Goal: Information Seeking & Learning: Learn about a topic

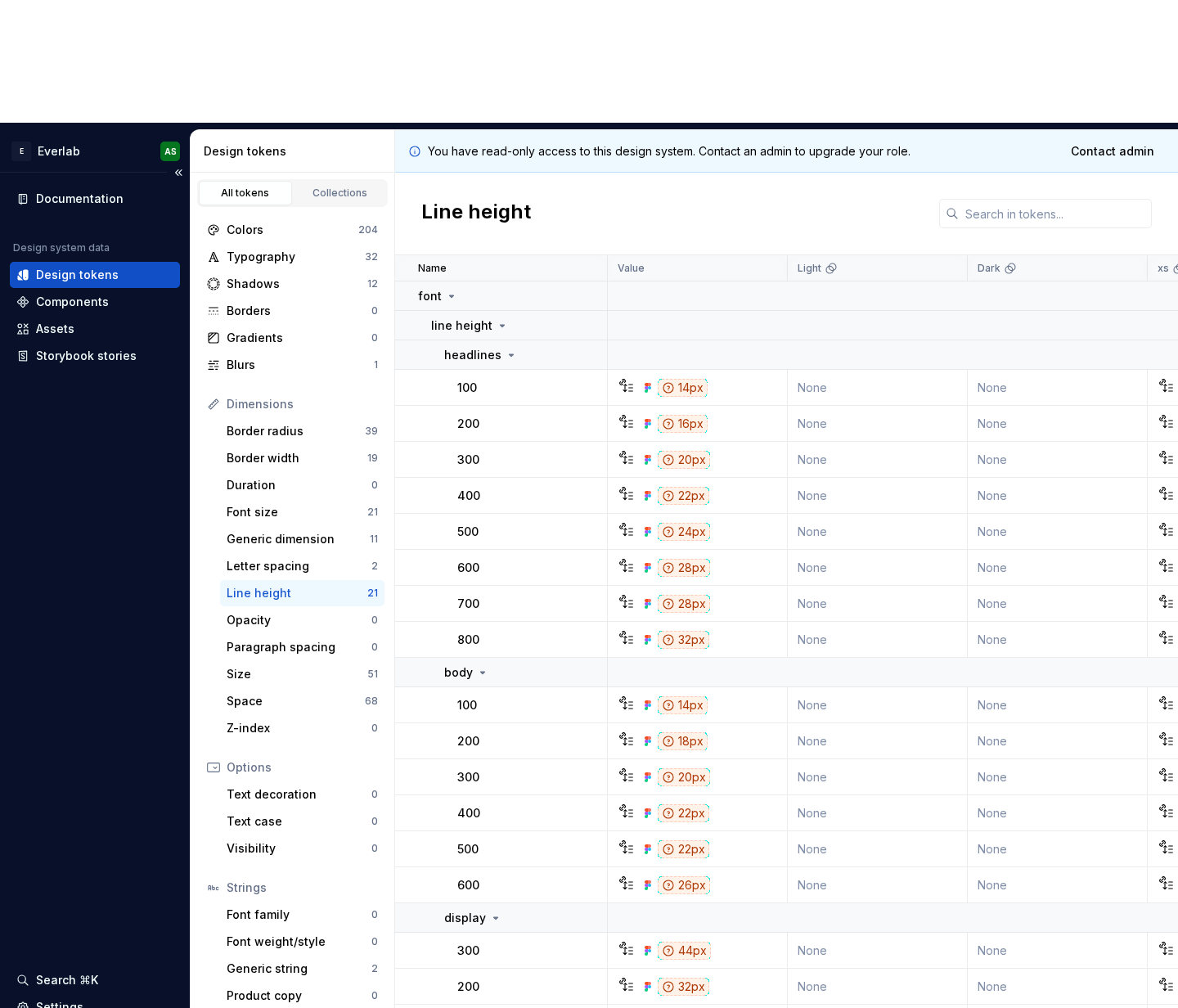
scroll to position [122, 0]
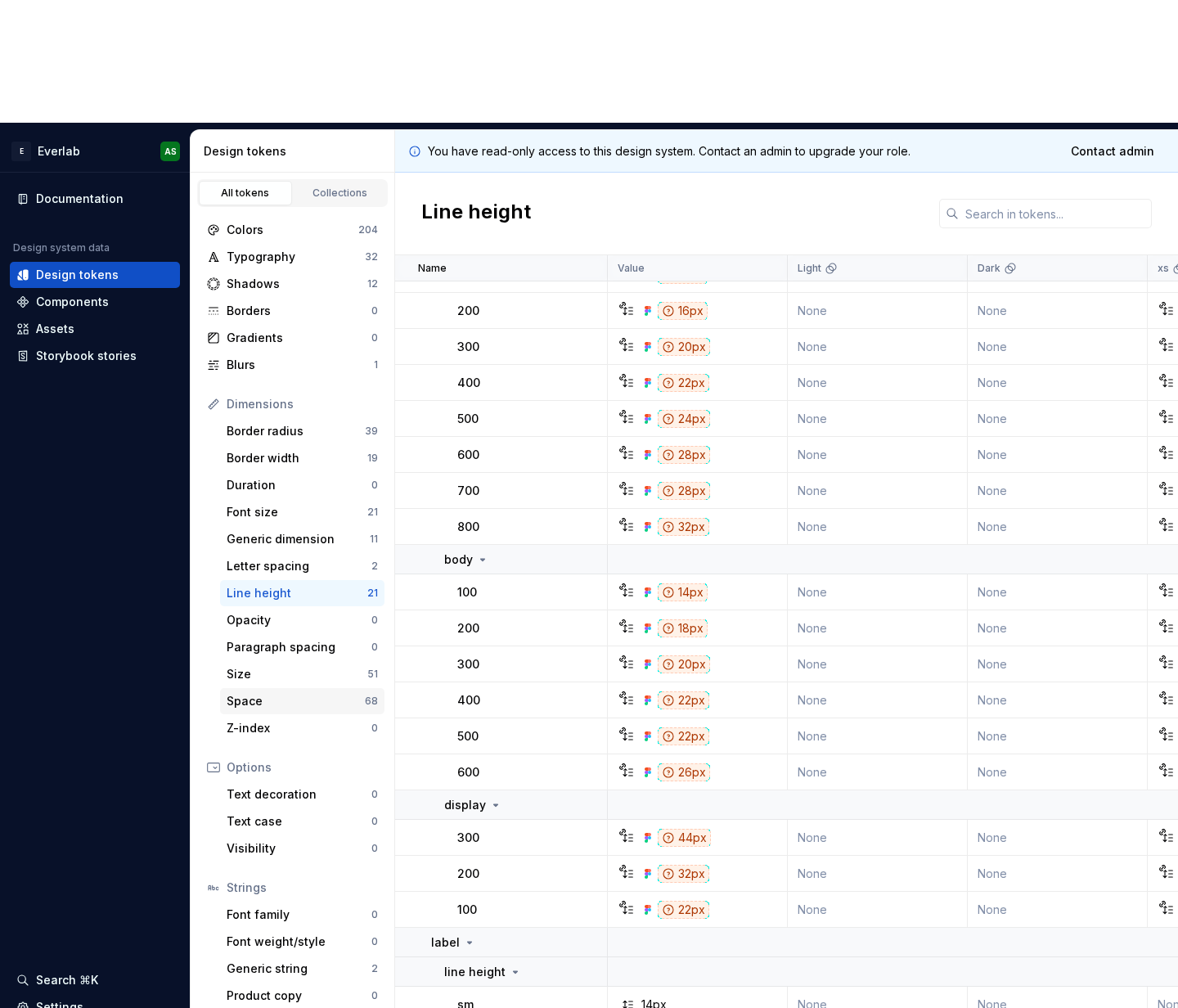
click at [264, 693] on div "Space" at bounding box center [295, 700] width 138 height 16
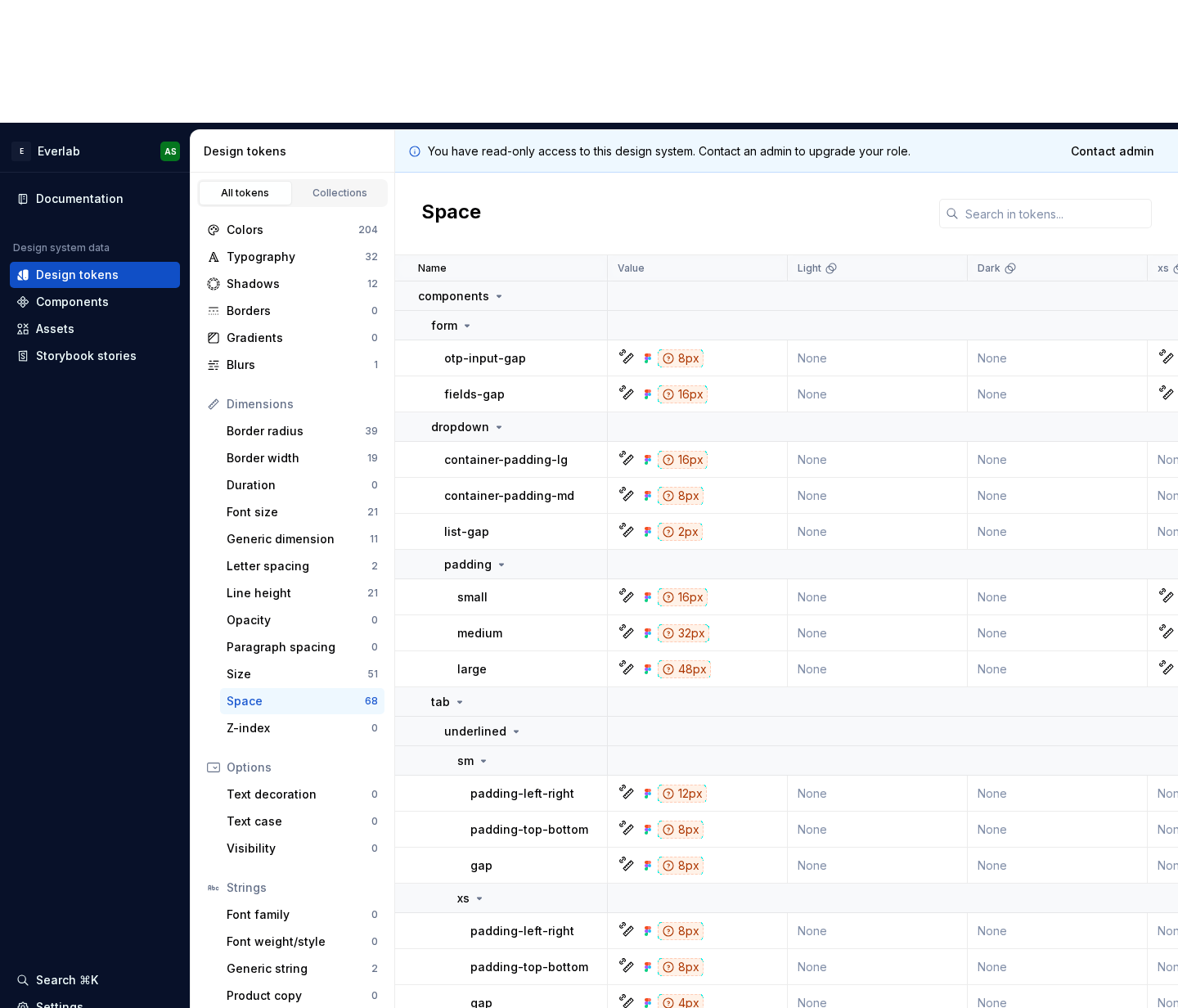
click at [279, 693] on div "Space" at bounding box center [295, 700] width 138 height 16
click at [463, 319] on icon at bounding box center [467, 326] width 13 height 13
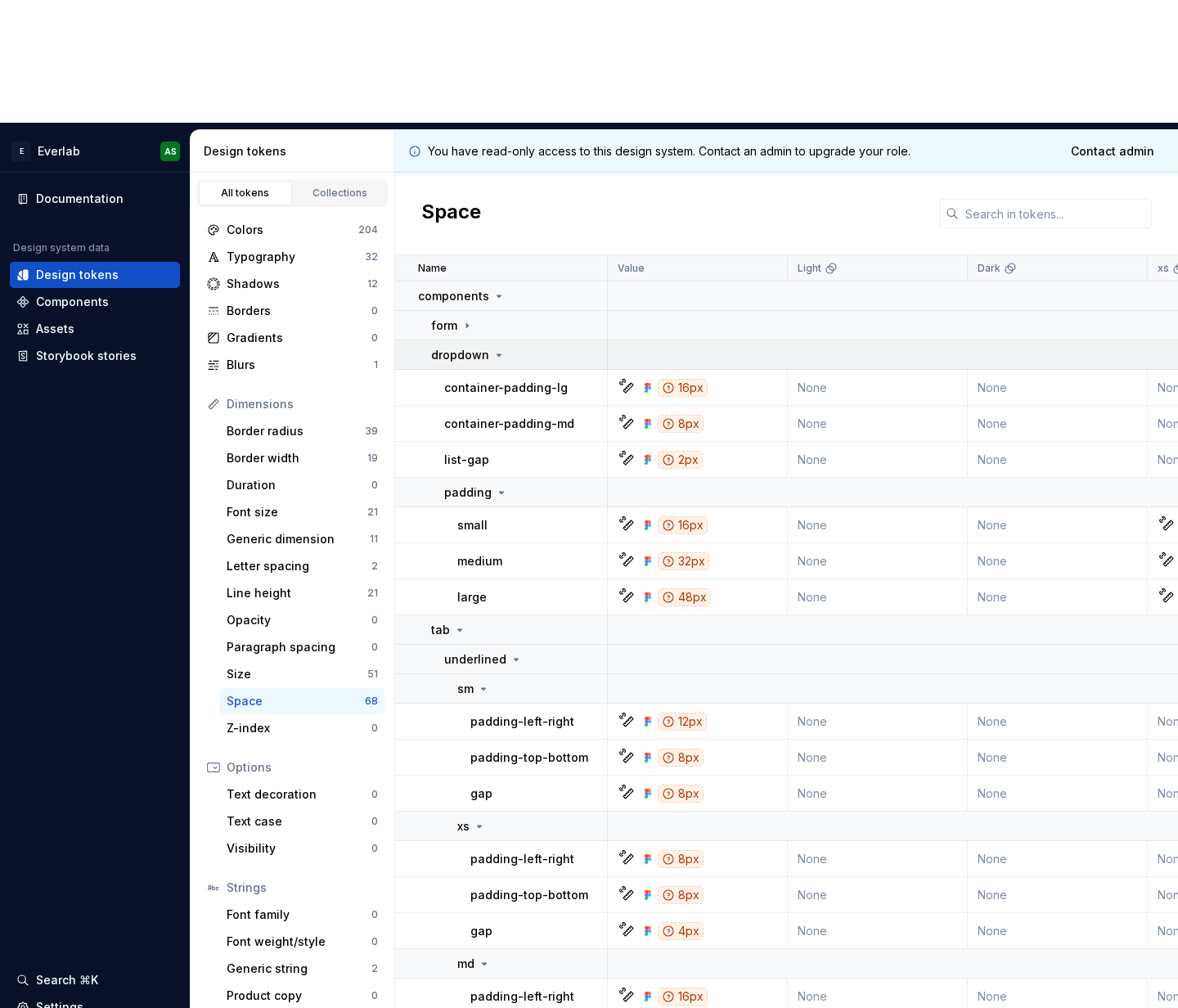
click at [476, 347] on p "dropdown" at bounding box center [460, 355] width 58 height 16
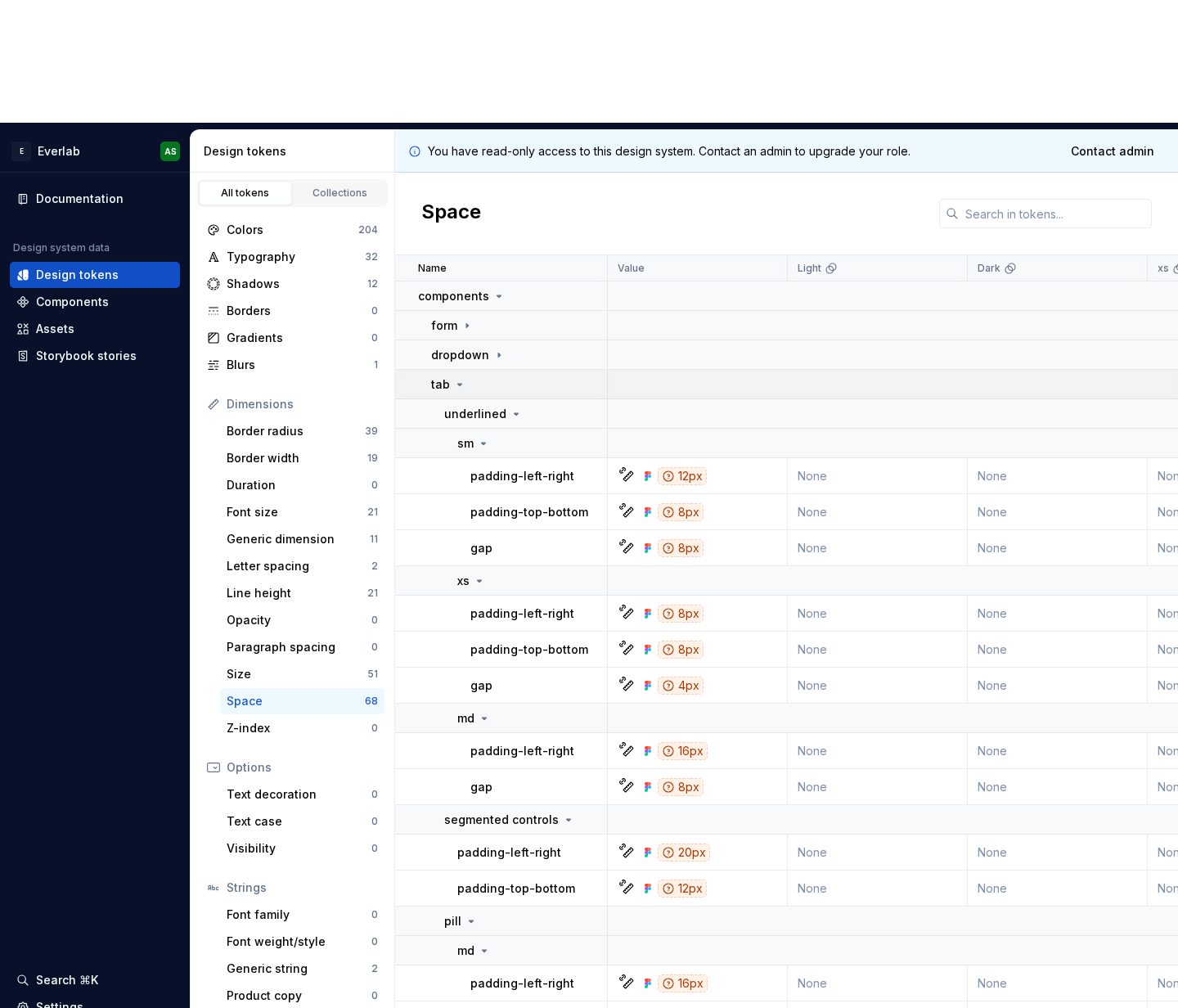
click at [445, 376] on p "tab" at bounding box center [440, 384] width 19 height 16
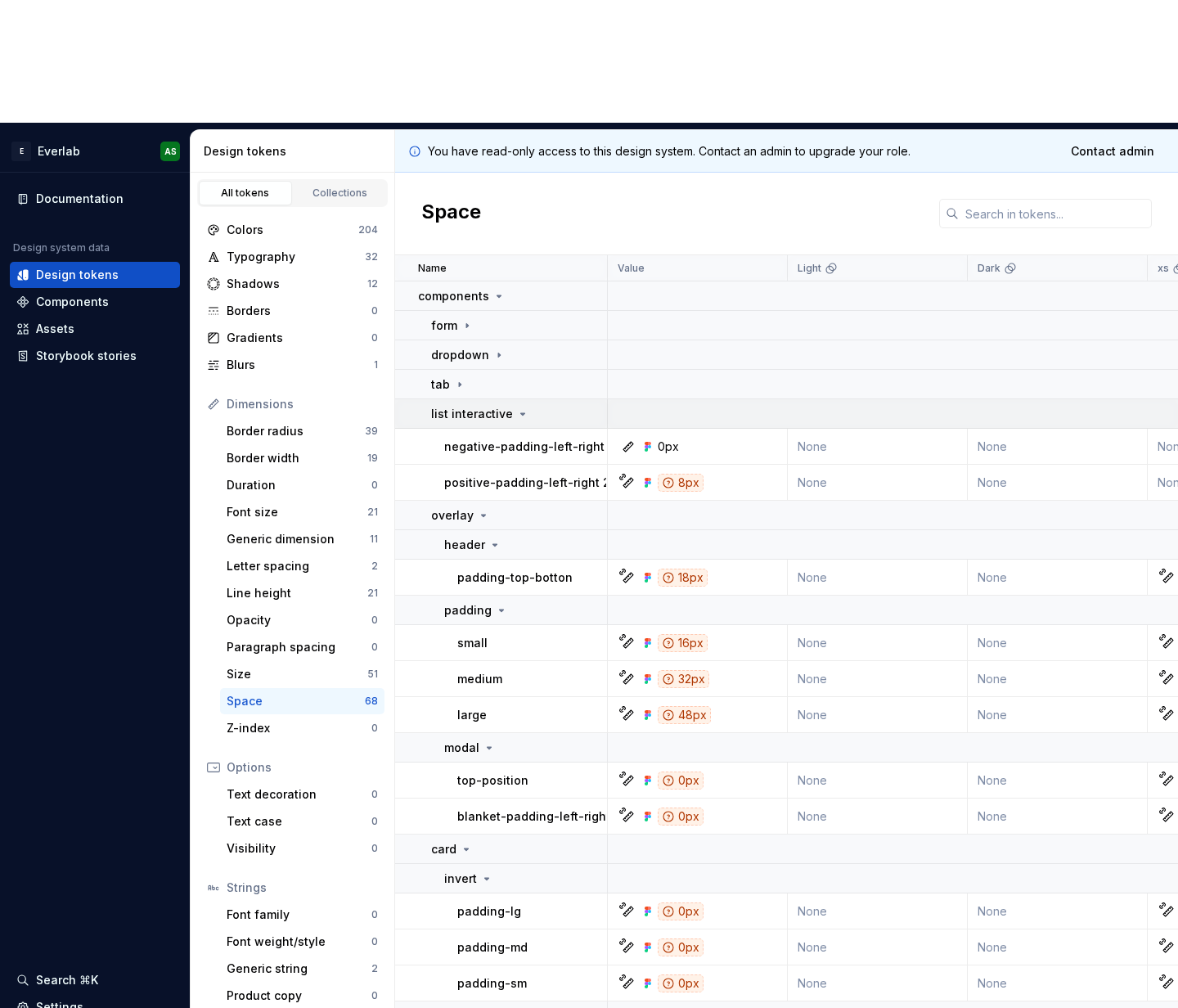
click at [452, 405] on p "list interactive" at bounding box center [471, 413] width 82 height 16
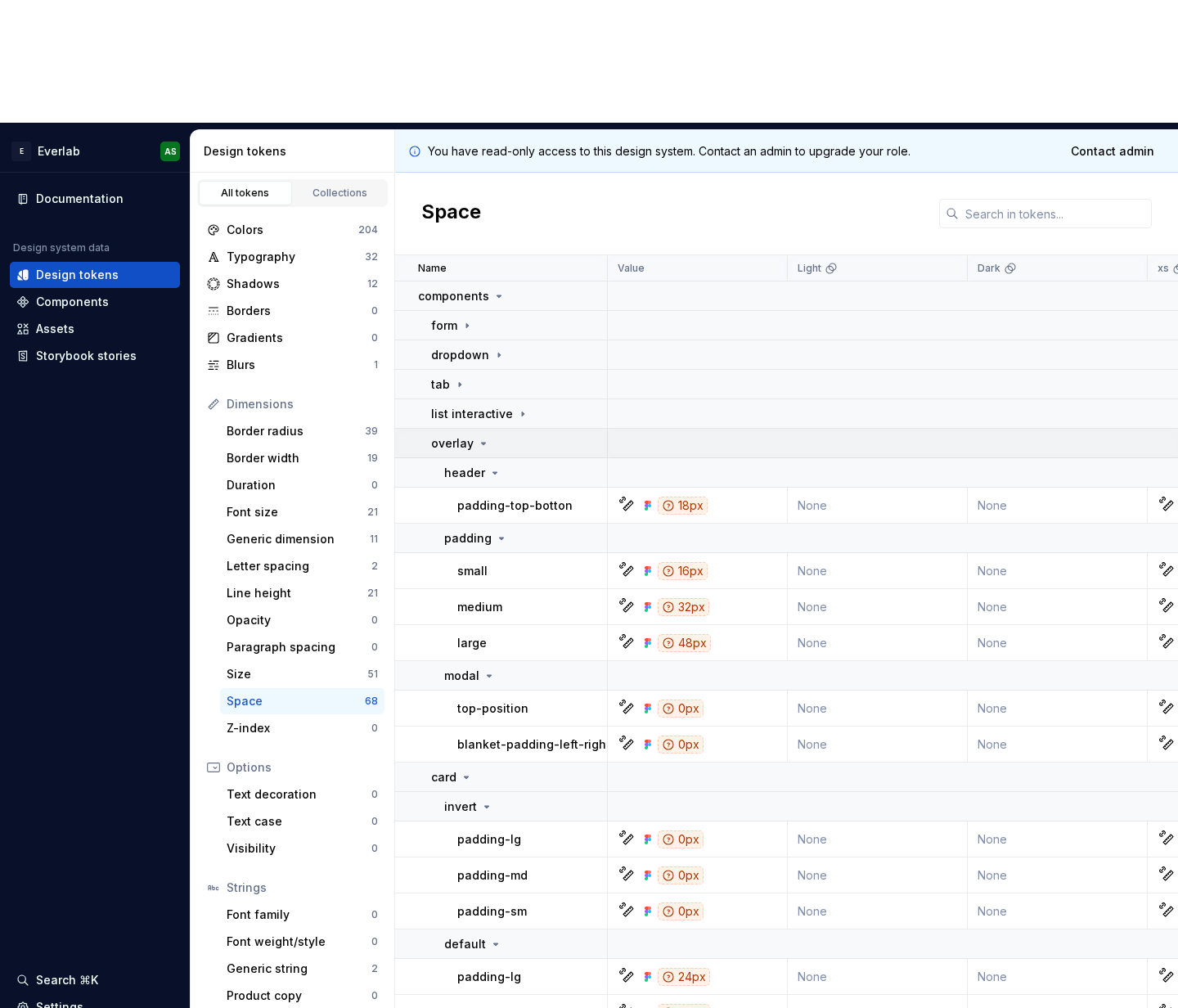
click at [451, 435] on p "overlay" at bounding box center [451, 443] width 42 height 16
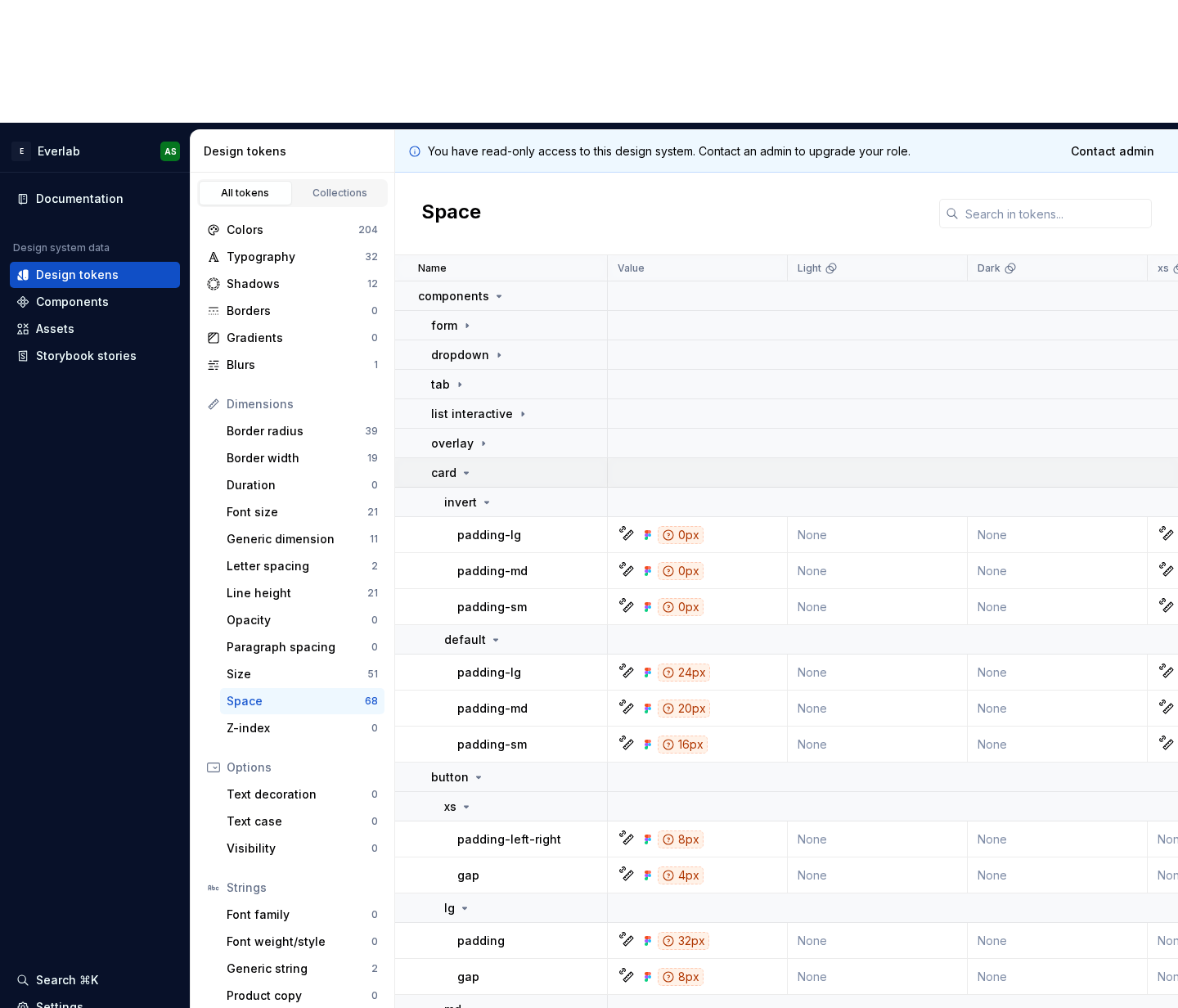
drag, startPoint x: 453, startPoint y: 363, endPoint x: 452, endPoint y: 354, distance: 9.1
click at [452, 458] on td "card" at bounding box center [501, 472] width 213 height 29
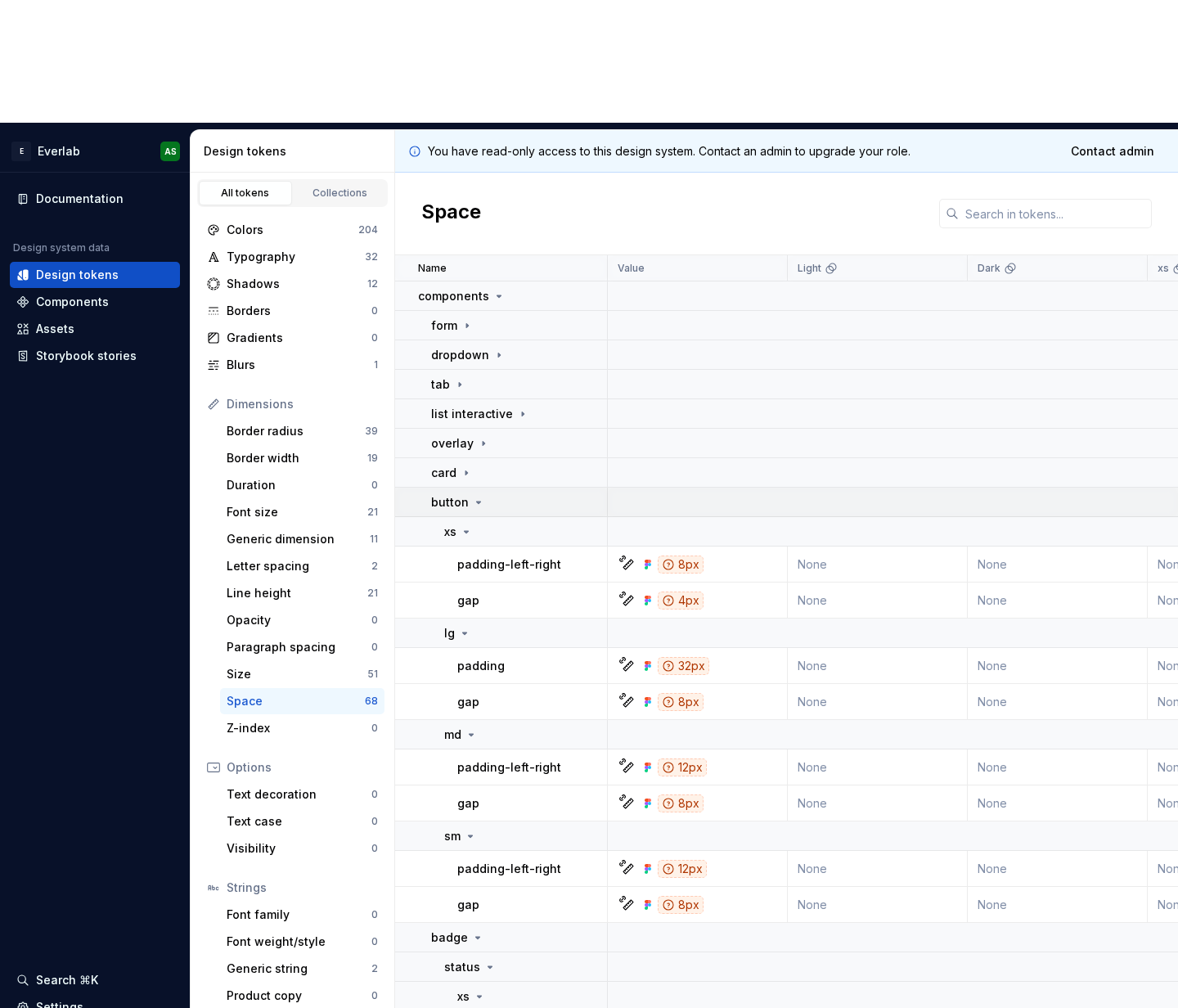
click at [454, 495] on p "button" at bounding box center [450, 502] width 38 height 16
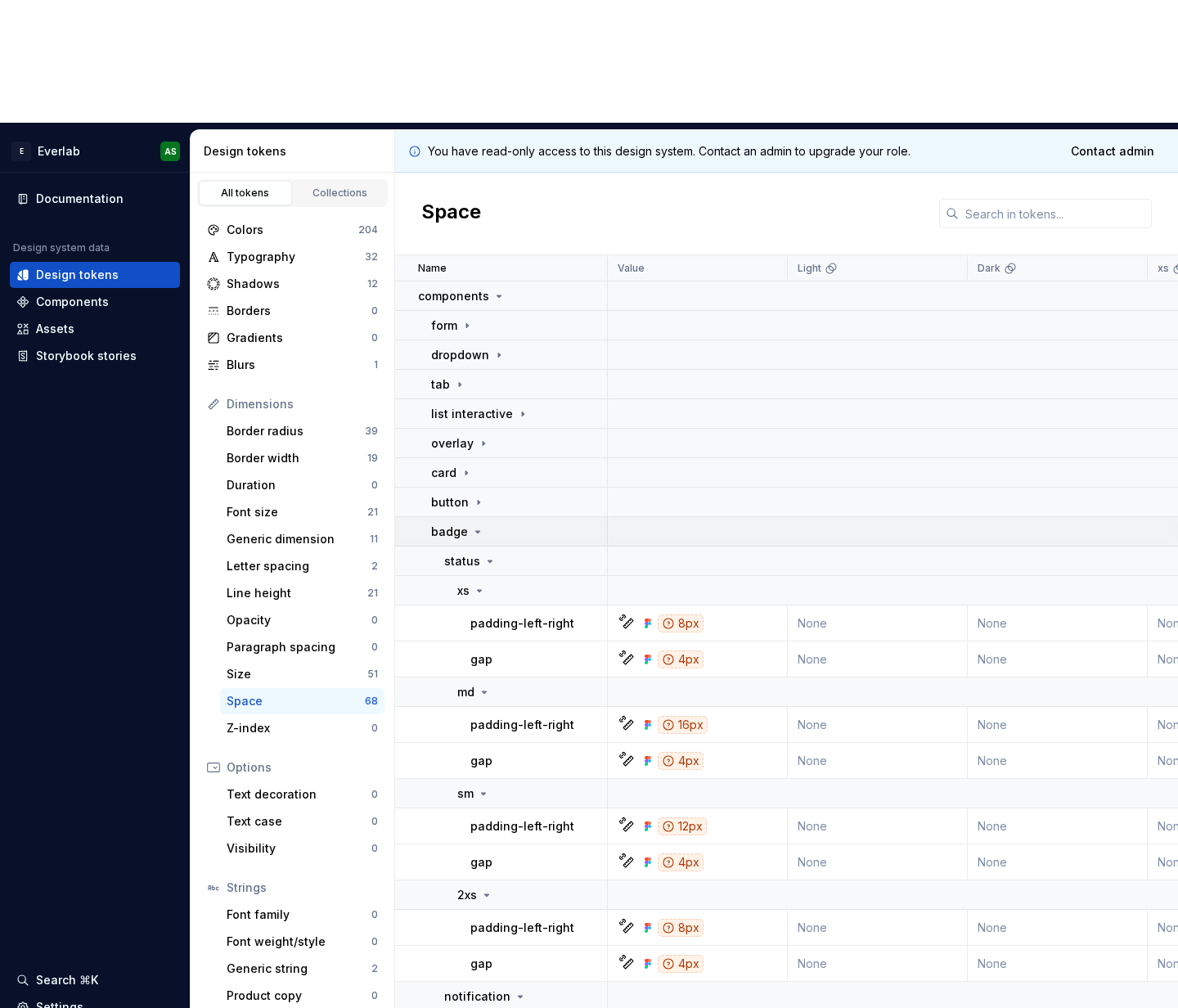
click at [450, 517] on td "badge" at bounding box center [501, 531] width 213 height 29
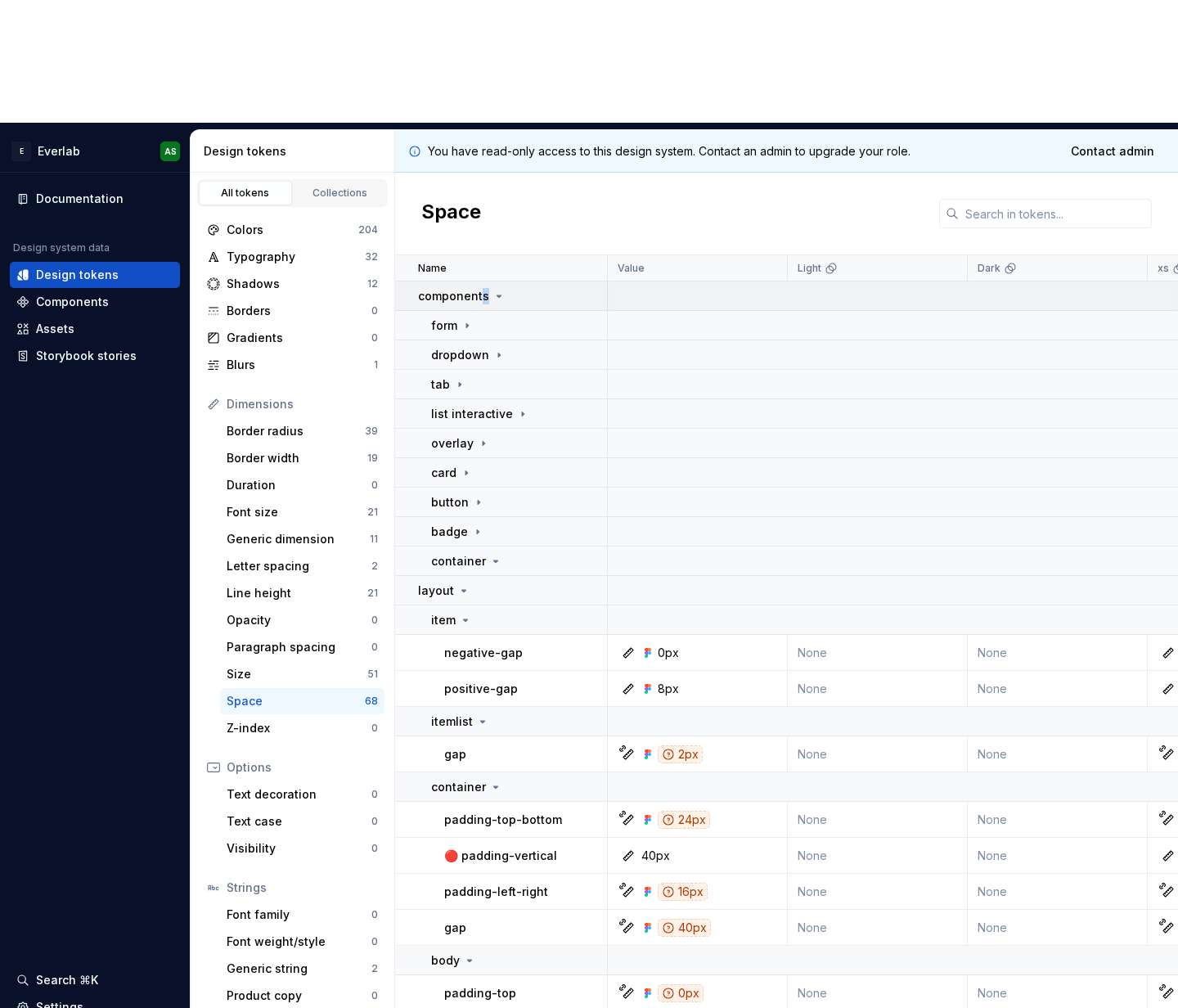
click at [483, 288] on p "components" at bounding box center [453, 296] width 71 height 16
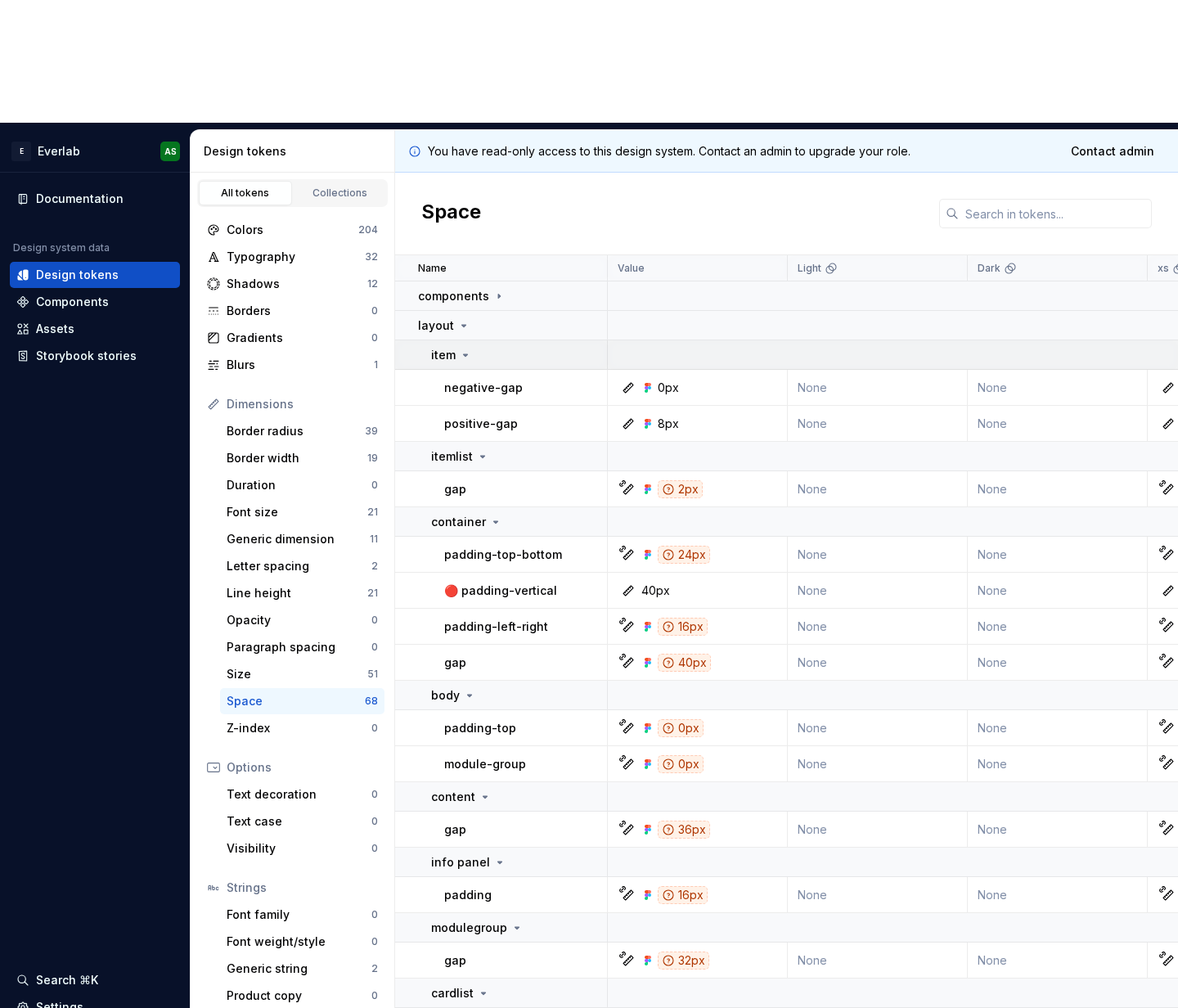
click at [440, 341] on td "item" at bounding box center [501, 355] width 213 height 29
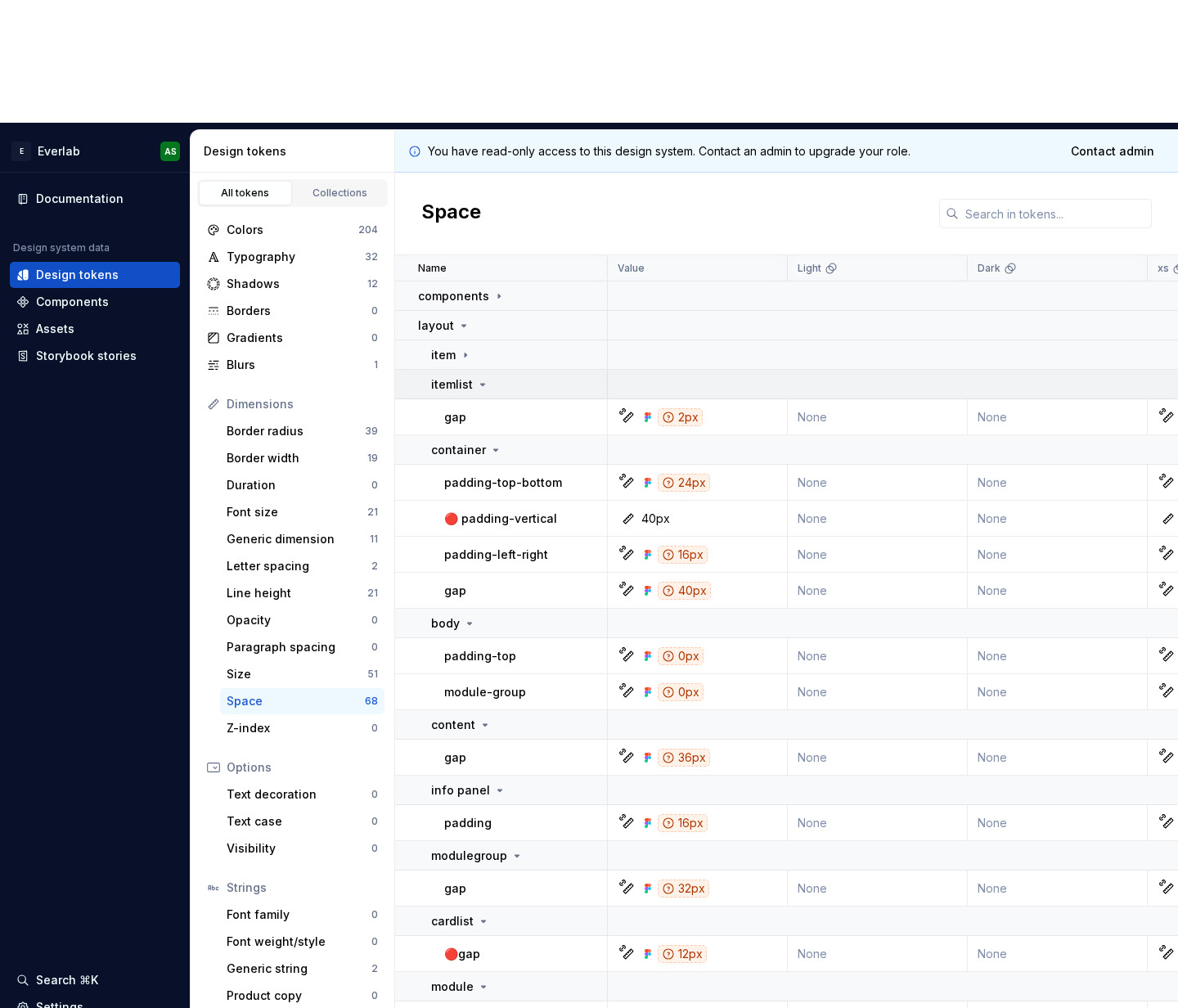
click at [454, 376] on p "itemlist" at bounding box center [451, 384] width 41 height 16
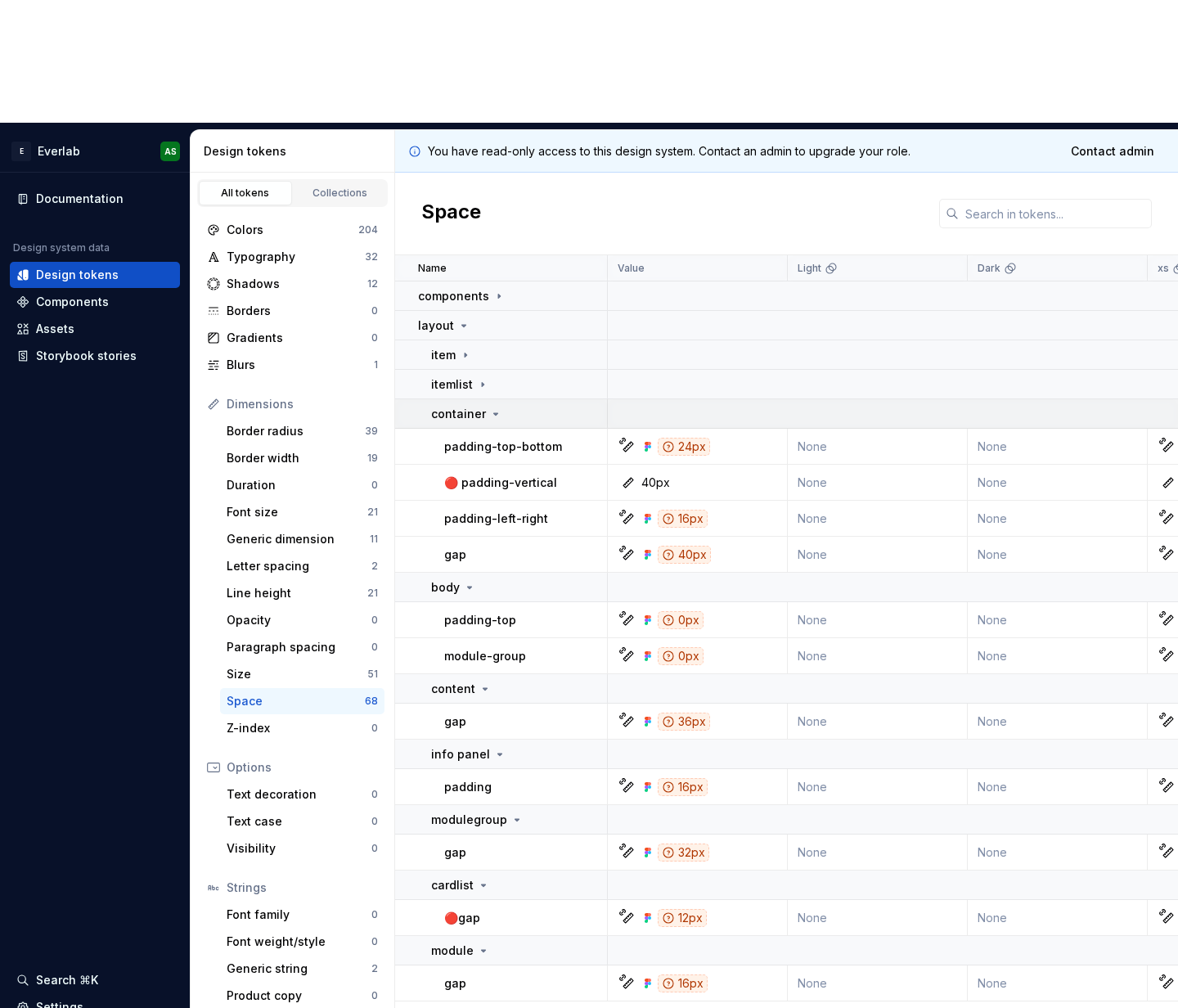
click at [456, 405] on p "container" at bounding box center [458, 413] width 54 height 16
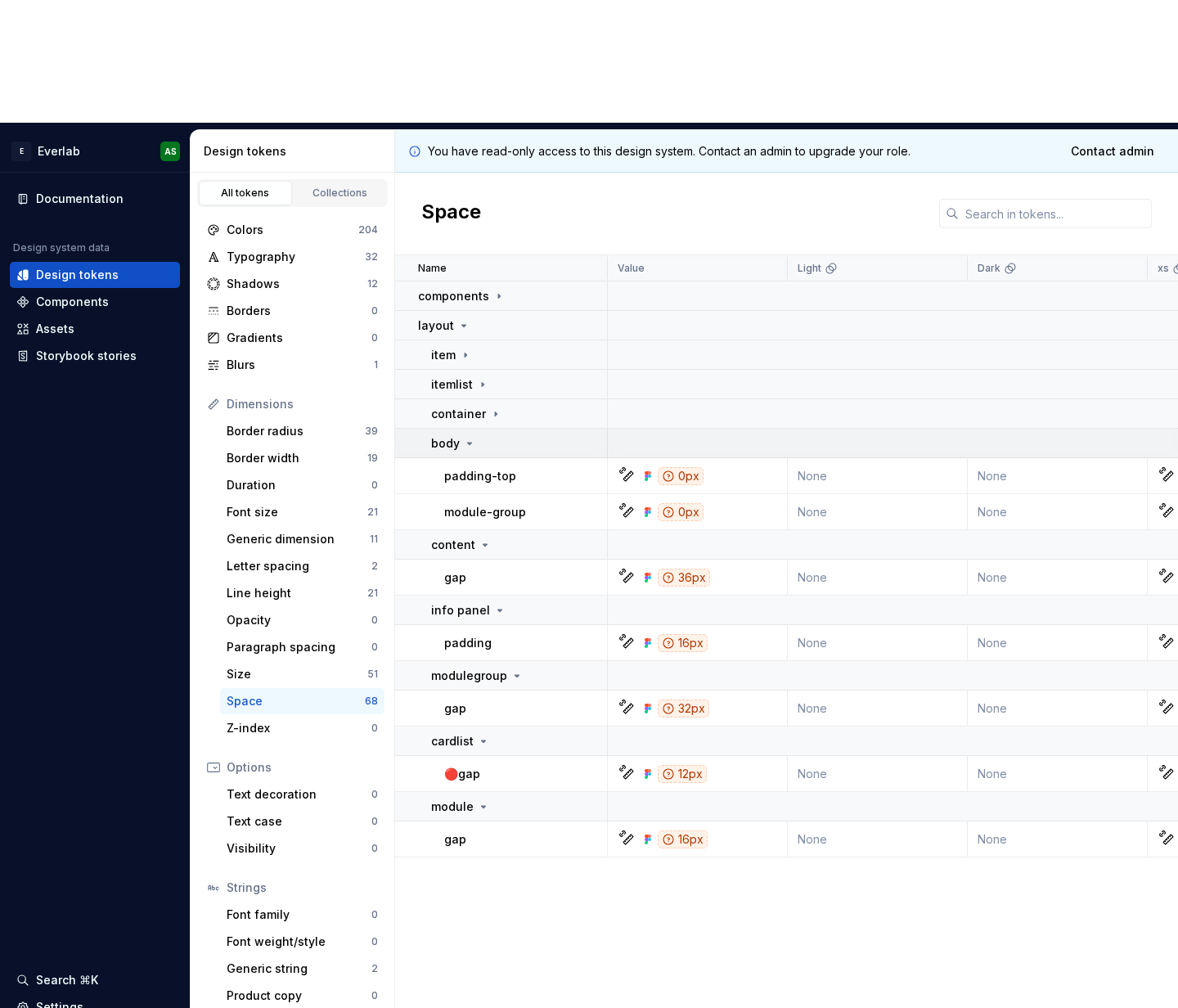
click at [474, 437] on icon at bounding box center [469, 444] width 13 height 13
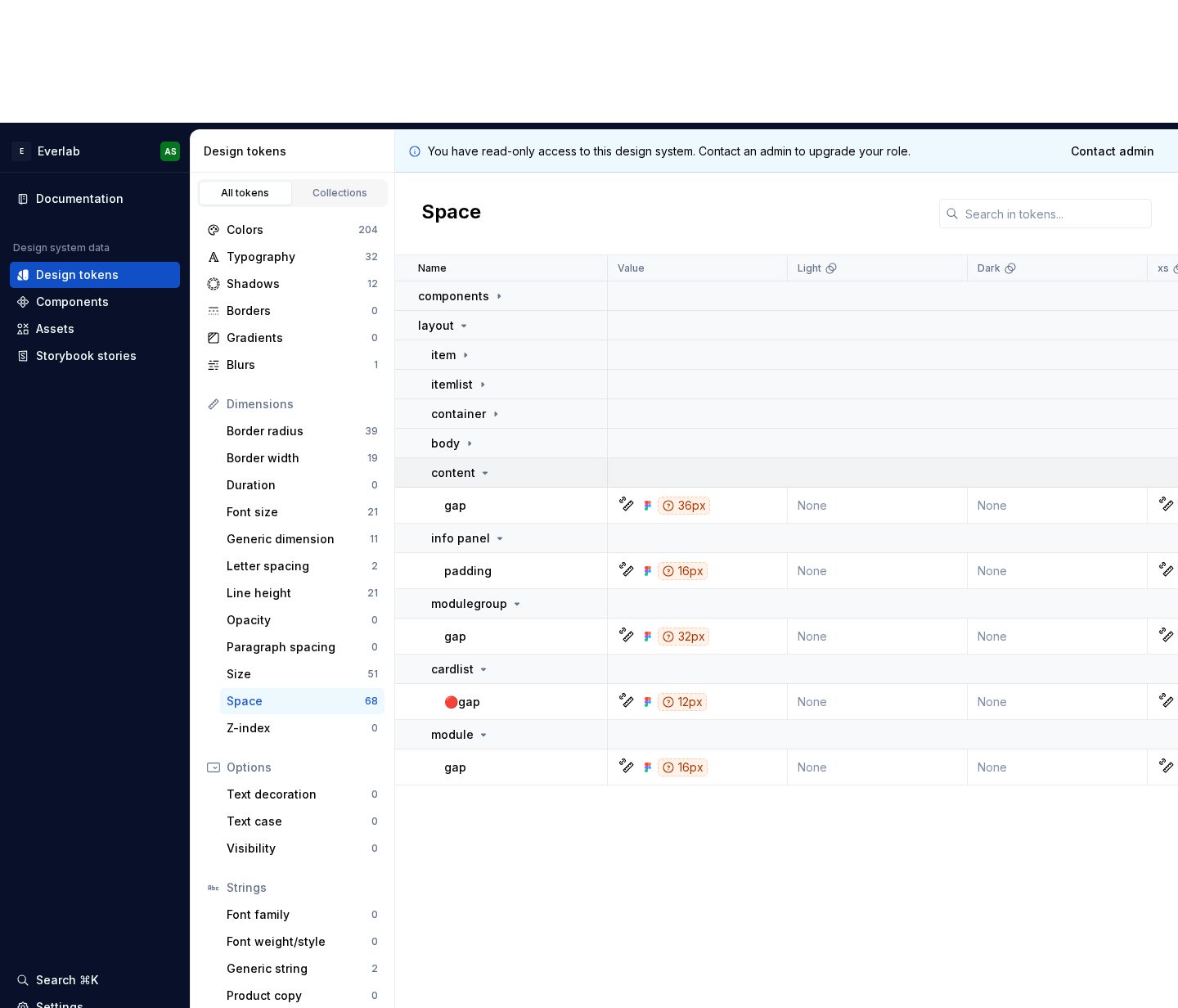
click at [479, 466] on icon at bounding box center [485, 473] width 13 height 13
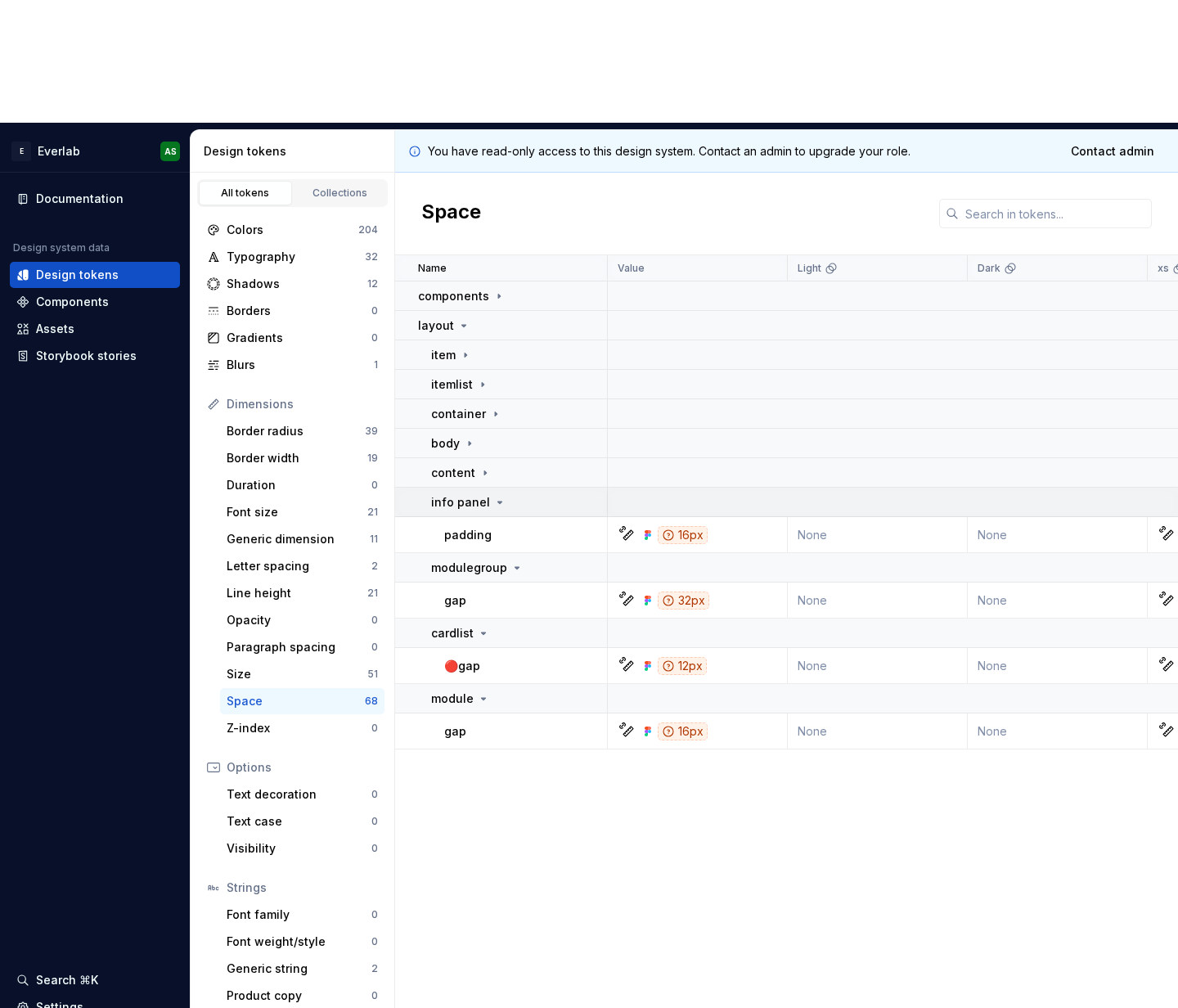
drag, startPoint x: 482, startPoint y: 377, endPoint x: 492, endPoint y: 386, distance: 13.5
click at [482, 495] on p "info panel" at bounding box center [460, 502] width 59 height 16
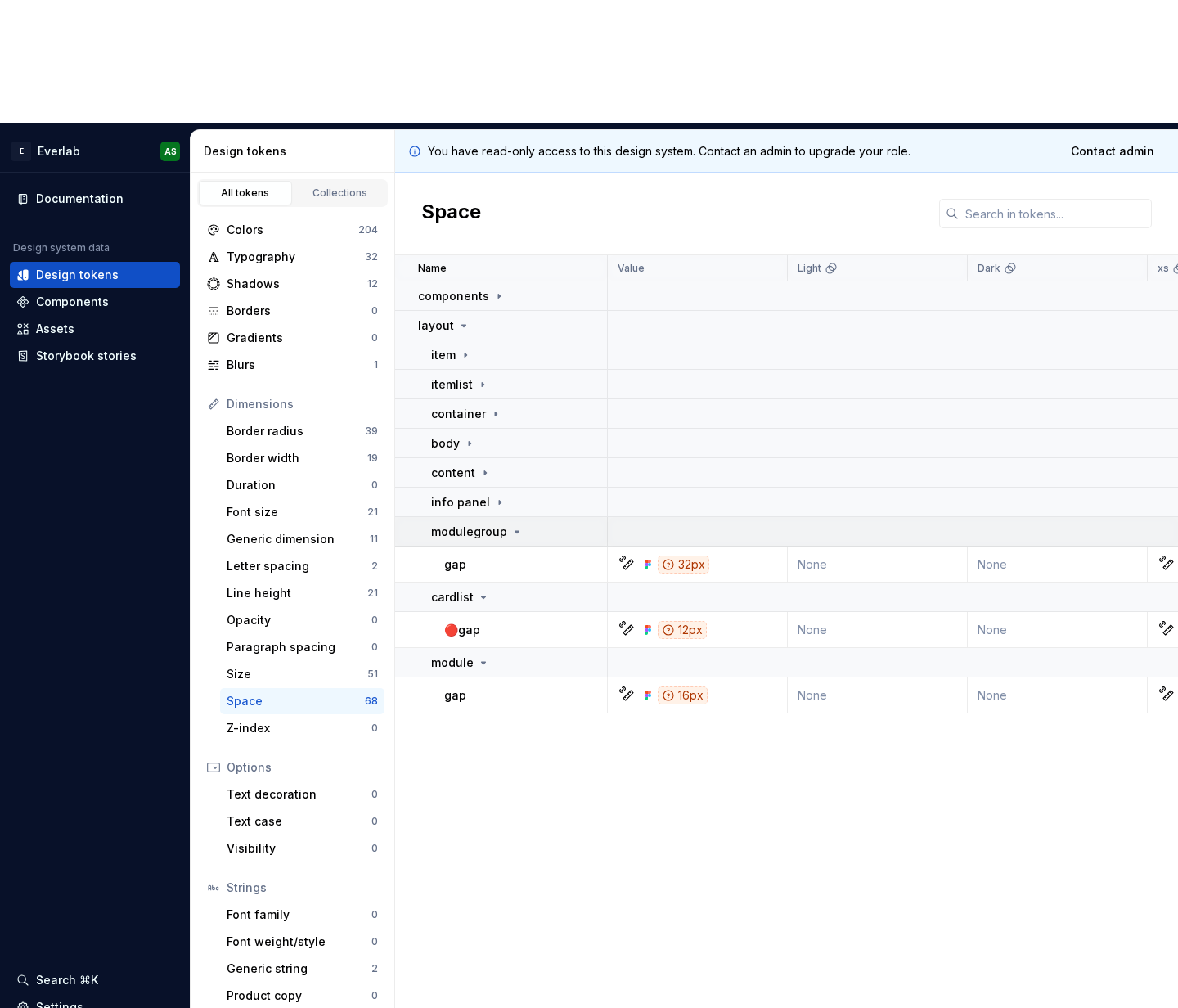
click at [493, 524] on p "modulegroup" at bounding box center [468, 531] width 76 height 16
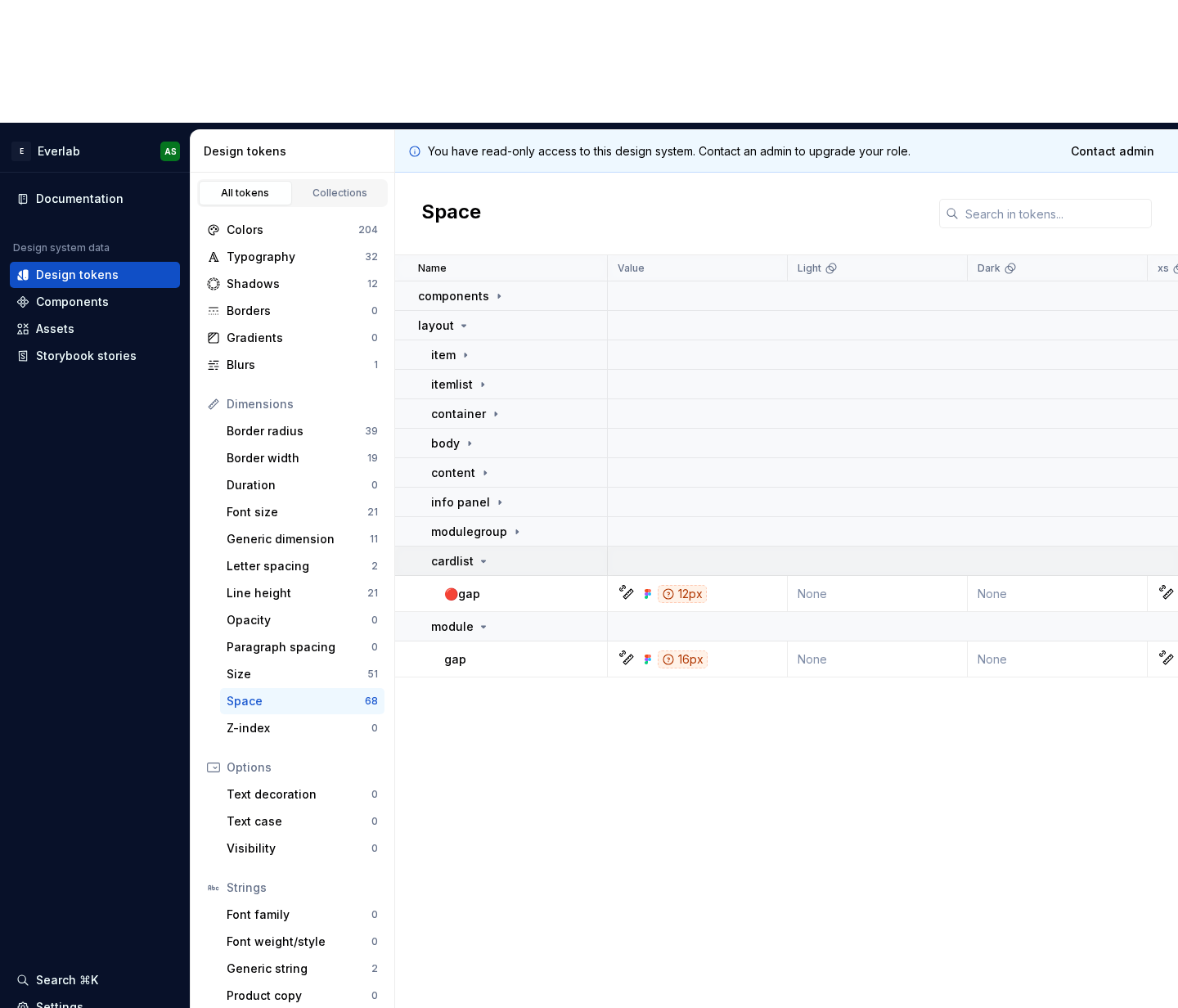
click at [477, 555] on icon at bounding box center [483, 561] width 13 height 13
drag, startPoint x: 481, startPoint y: 461, endPoint x: 486, endPoint y: 439, distance: 22.6
click at [489, 407] on icon at bounding box center [496, 414] width 13 height 13
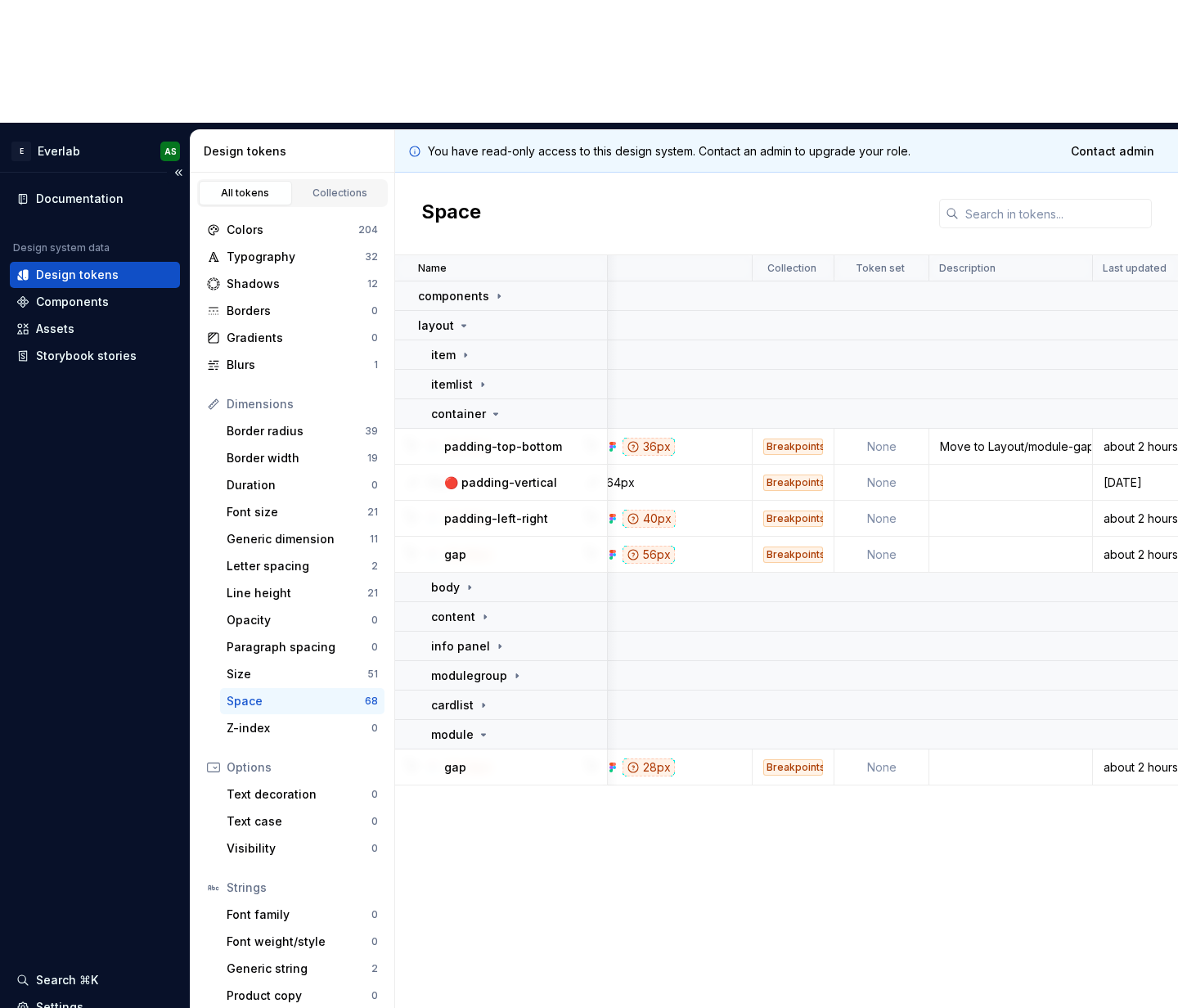
scroll to position [0, 1116]
